Goal: Task Accomplishment & Management: Manage account settings

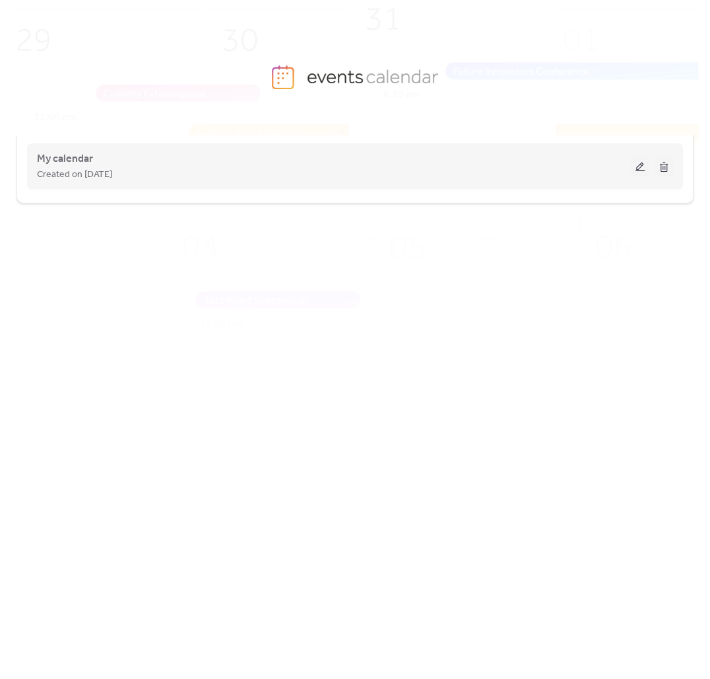
click at [636, 165] on button at bounding box center [640, 166] width 18 height 20
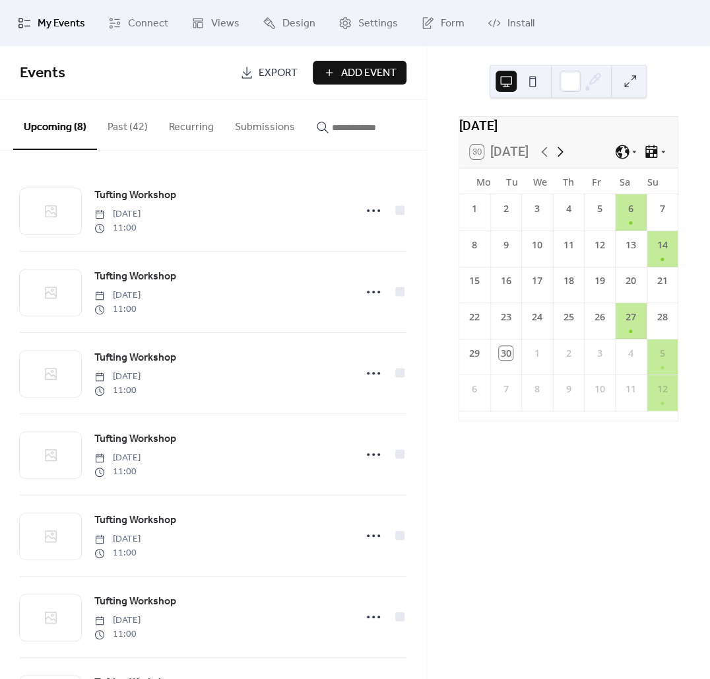
click at [564, 158] on icon at bounding box center [561, 152] width 16 height 16
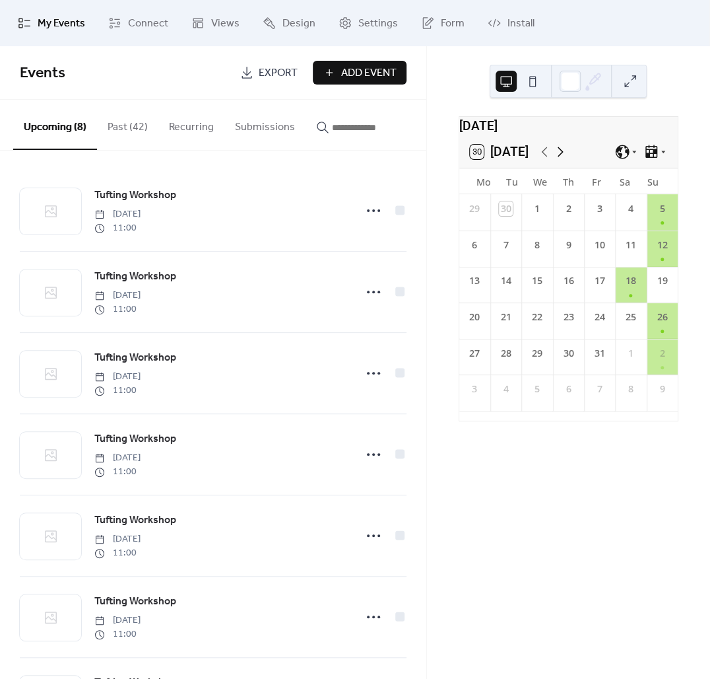
click at [564, 158] on icon at bounding box center [561, 152] width 16 height 16
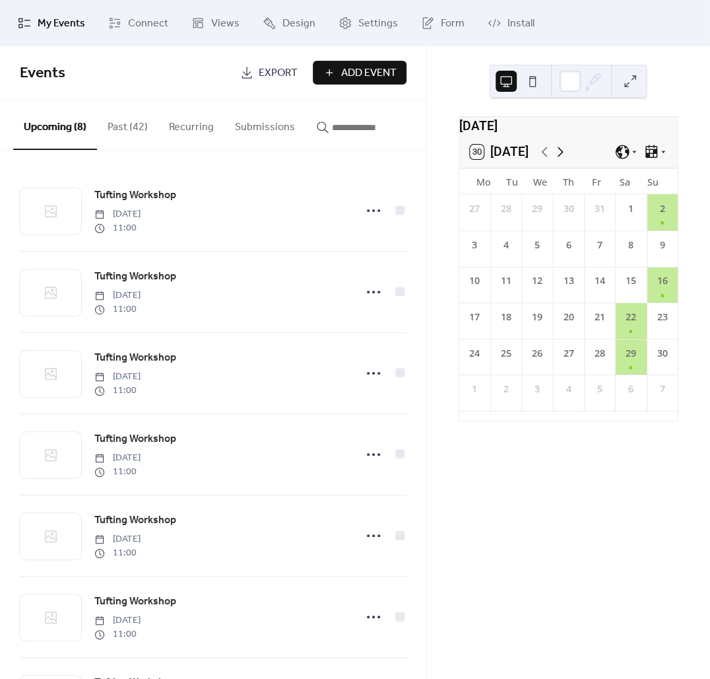
click at [564, 158] on icon at bounding box center [561, 152] width 16 height 16
click at [539, 155] on icon at bounding box center [545, 152] width 16 height 16
click at [290, 20] on span "Design" at bounding box center [299, 24] width 33 height 16
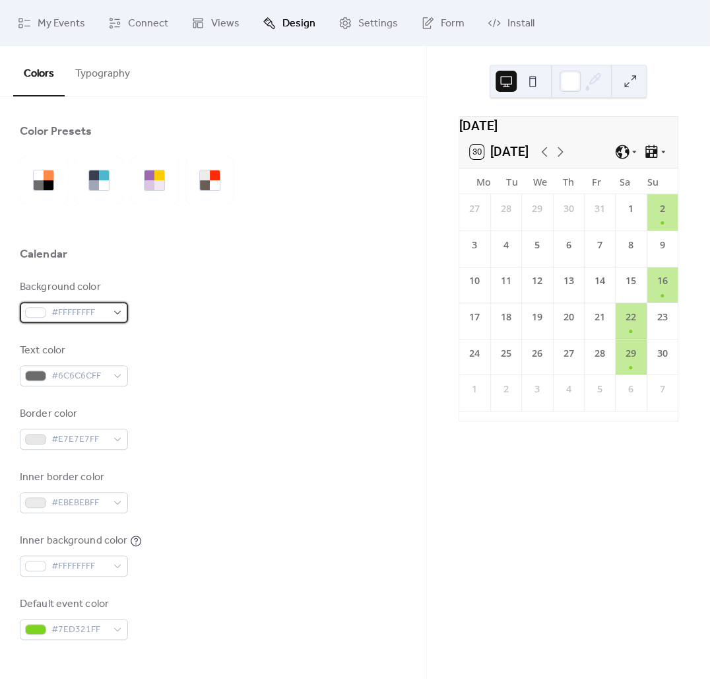
click at [113, 308] on div "#FFFFFFFF" at bounding box center [74, 312] width 108 height 21
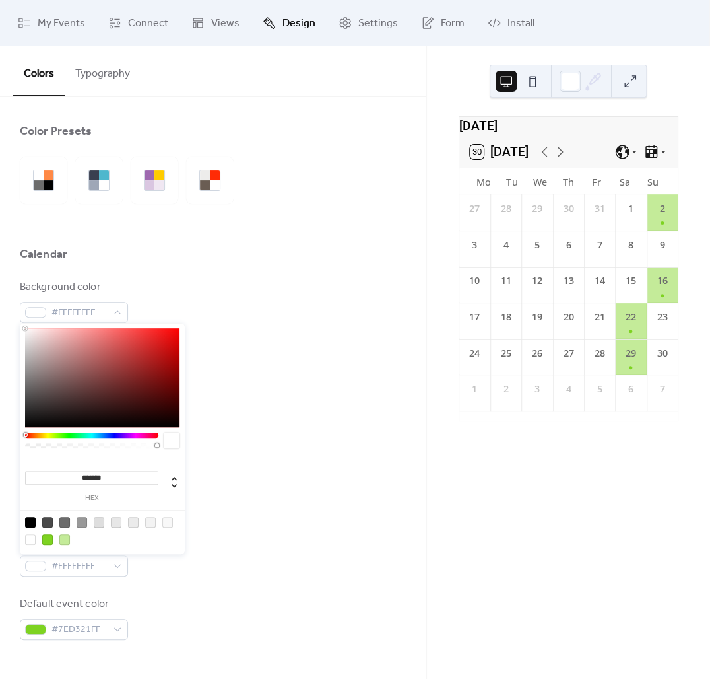
type input "*******"
click at [83, 339] on div at bounding box center [102, 377] width 154 height 99
click at [250, 269] on div at bounding box center [213, 274] width 387 height 11
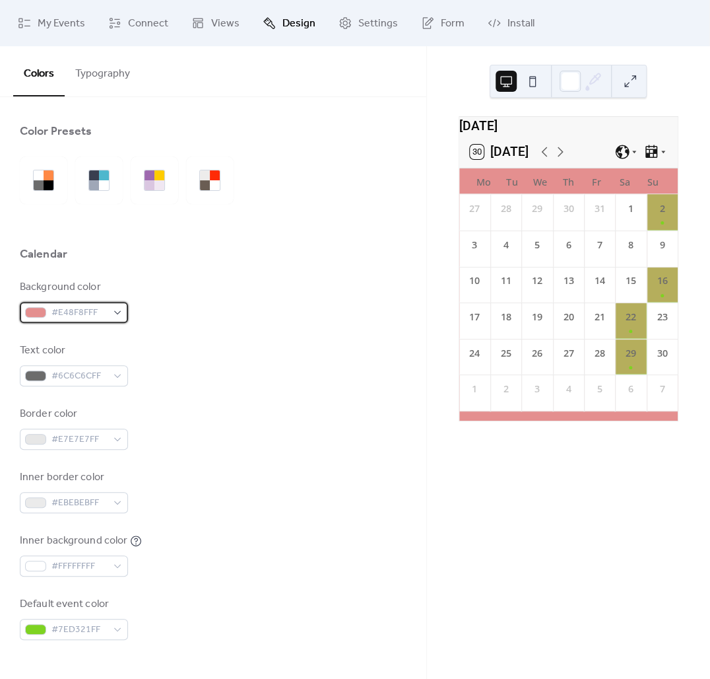
click at [102, 311] on span "#E48F8FFF" at bounding box center [78, 313] width 55 height 16
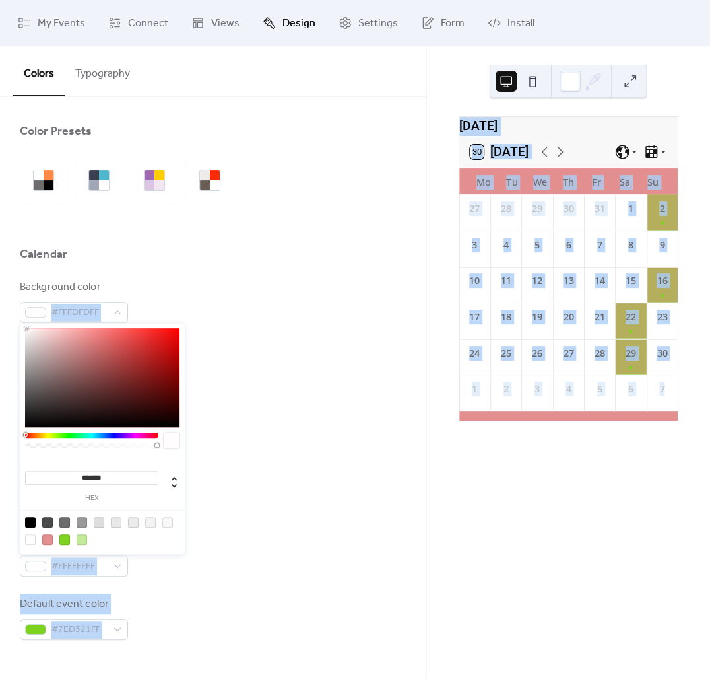
type input "*******"
drag, startPoint x: 47, startPoint y: 348, endPoint x: 10, endPoint y: 315, distance: 49.6
click at [10, 315] on body "My Events Connect Views Design Settings Form Install Design Colors Typography C…" at bounding box center [355, 339] width 710 height 679
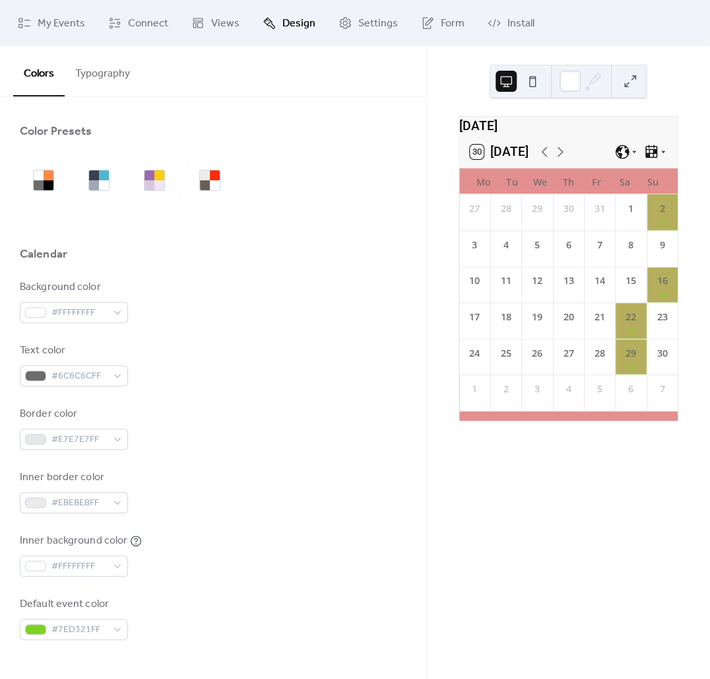
click at [223, 249] on div "Calendar" at bounding box center [213, 257] width 387 height 22
